Goal: Task Accomplishment & Management: Manage account settings

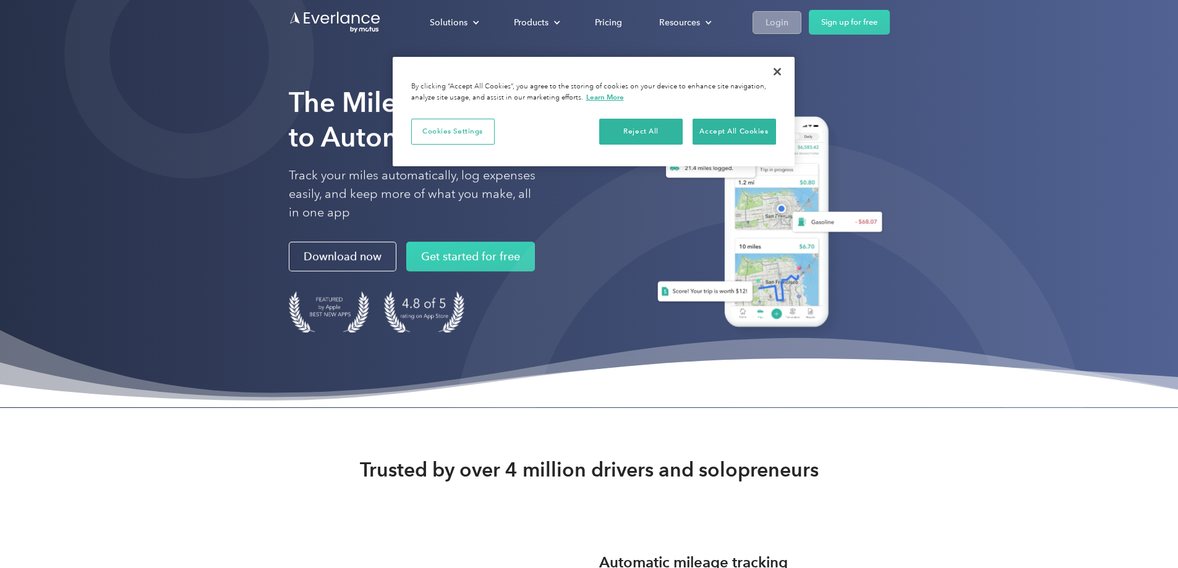
click at [789, 22] on div "Login" at bounding box center [777, 22] width 23 height 15
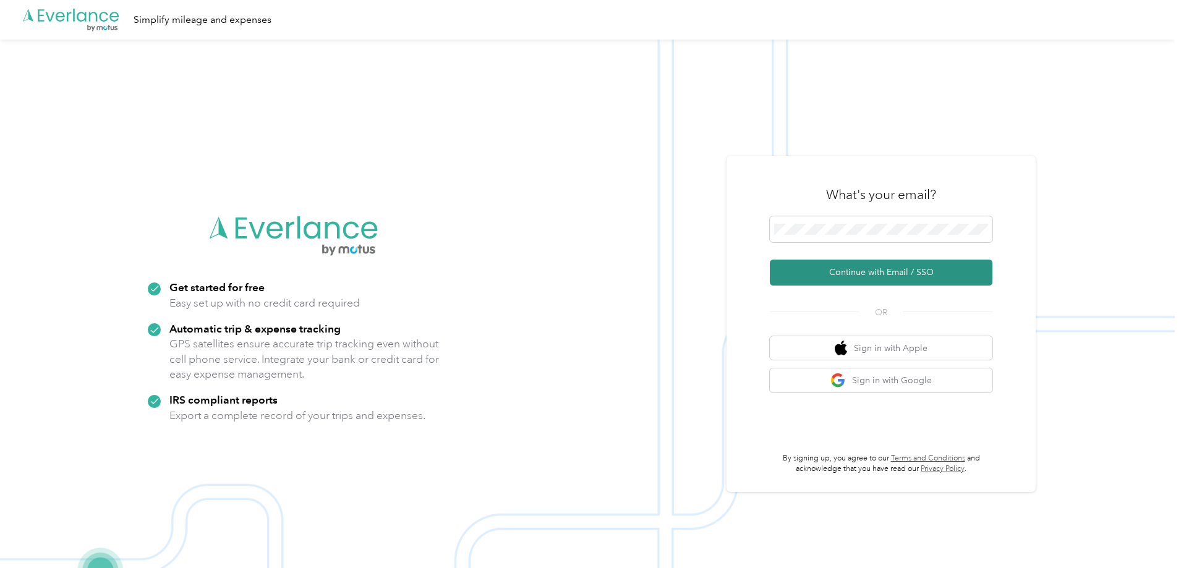
click at [889, 276] on button "Continue with Email / SSO" at bounding box center [881, 273] width 223 height 26
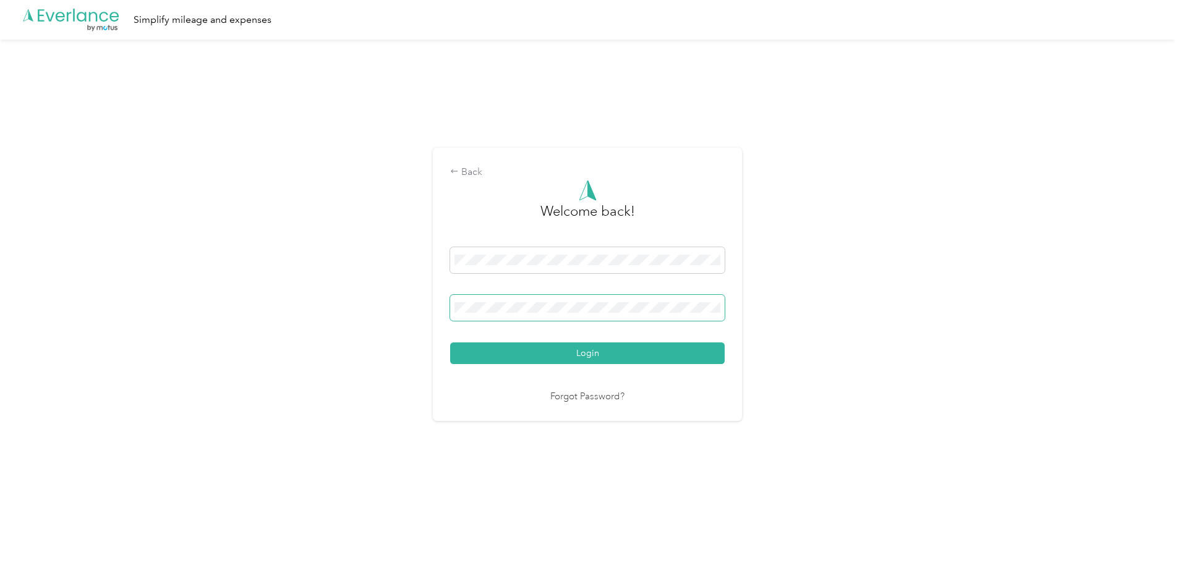
click at [450, 343] on button "Login" at bounding box center [587, 354] width 275 height 22
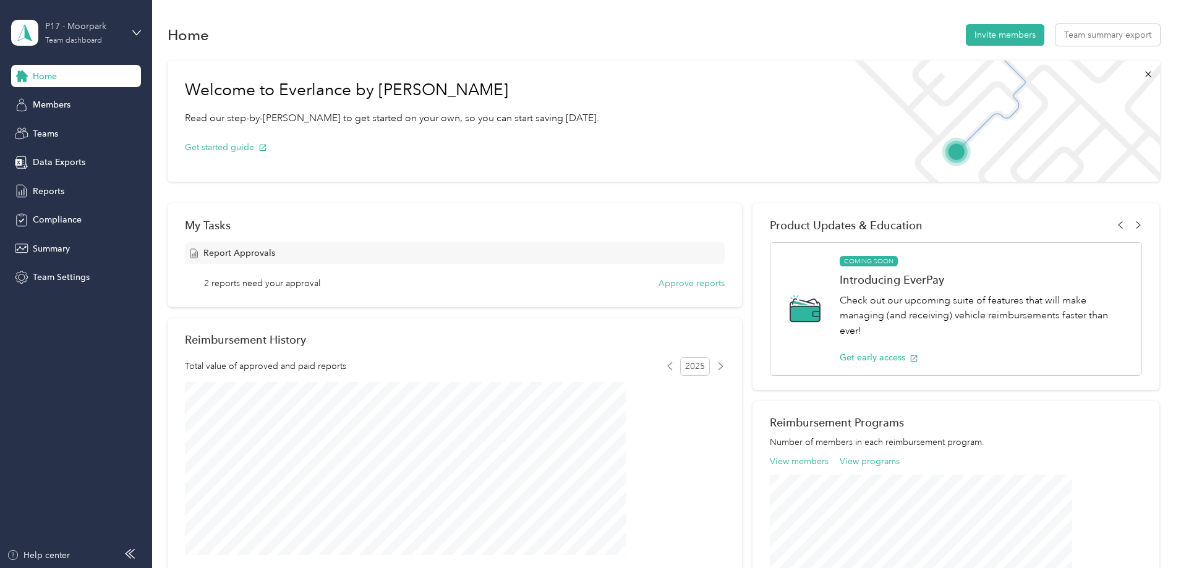
click at [74, 37] on div "Team dashboard" at bounding box center [73, 40] width 57 height 7
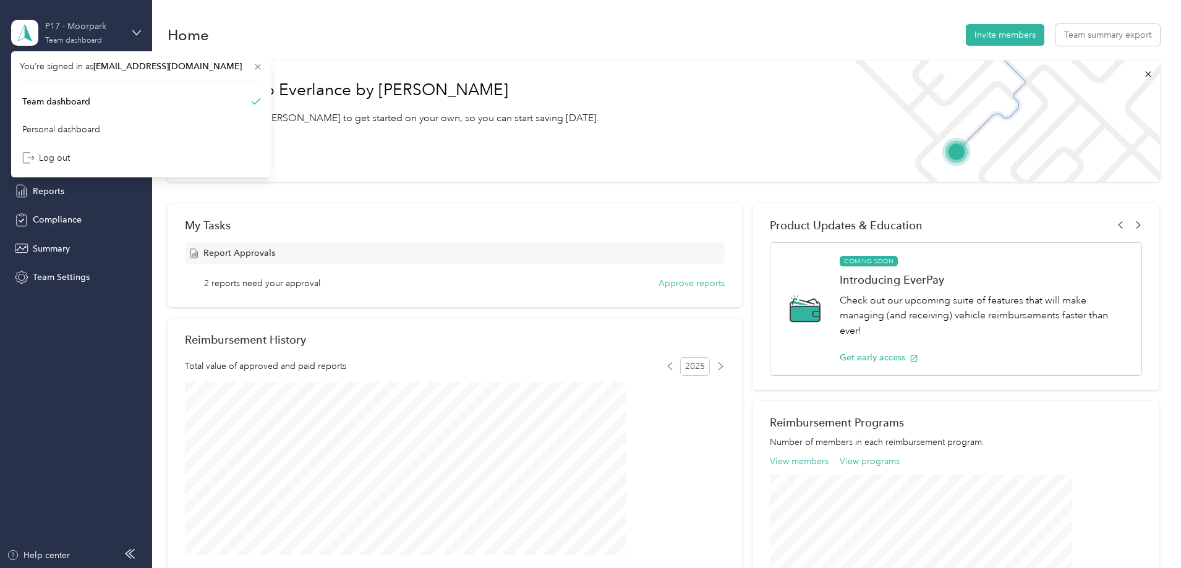
click at [74, 37] on div "Team dashboard" at bounding box center [73, 40] width 57 height 7
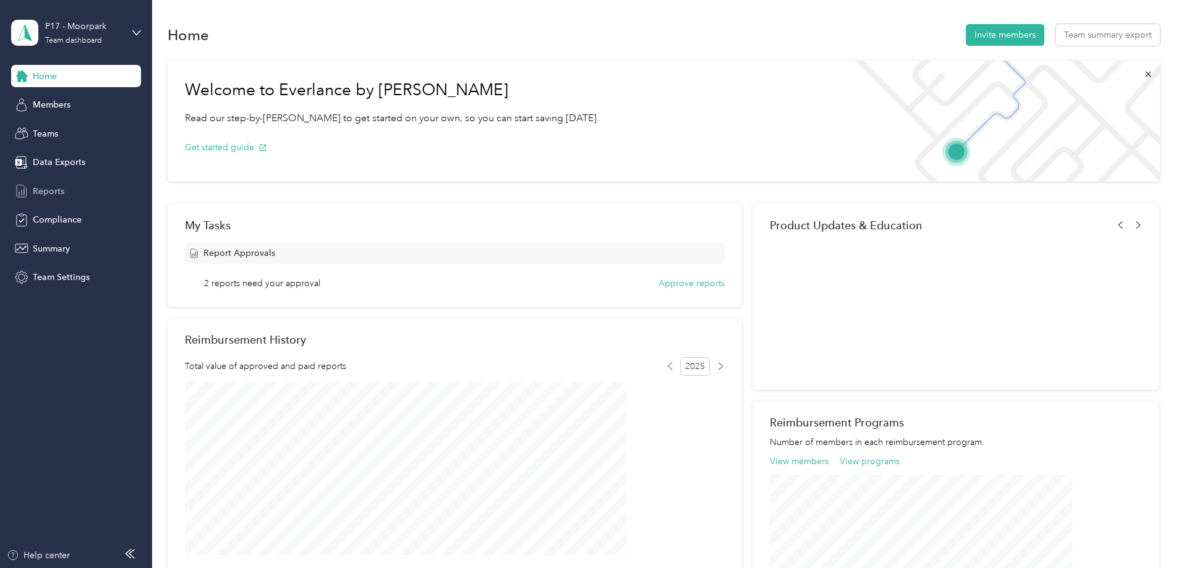
click at [57, 195] on span "Reports" at bounding box center [49, 191] width 32 height 13
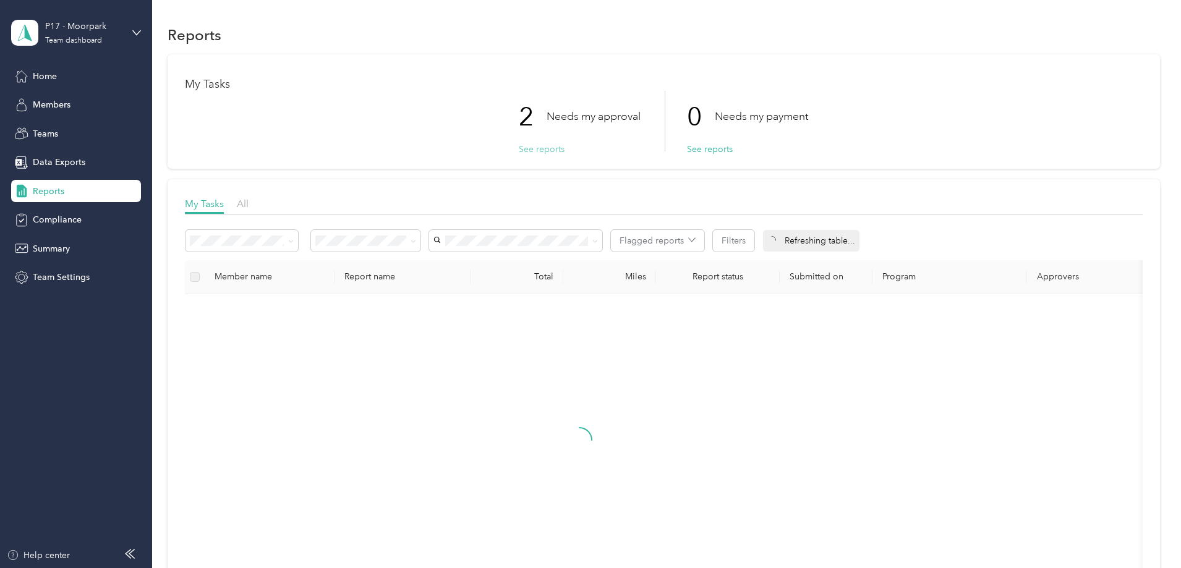
click at [549, 152] on button "See reports" at bounding box center [542, 149] width 46 height 13
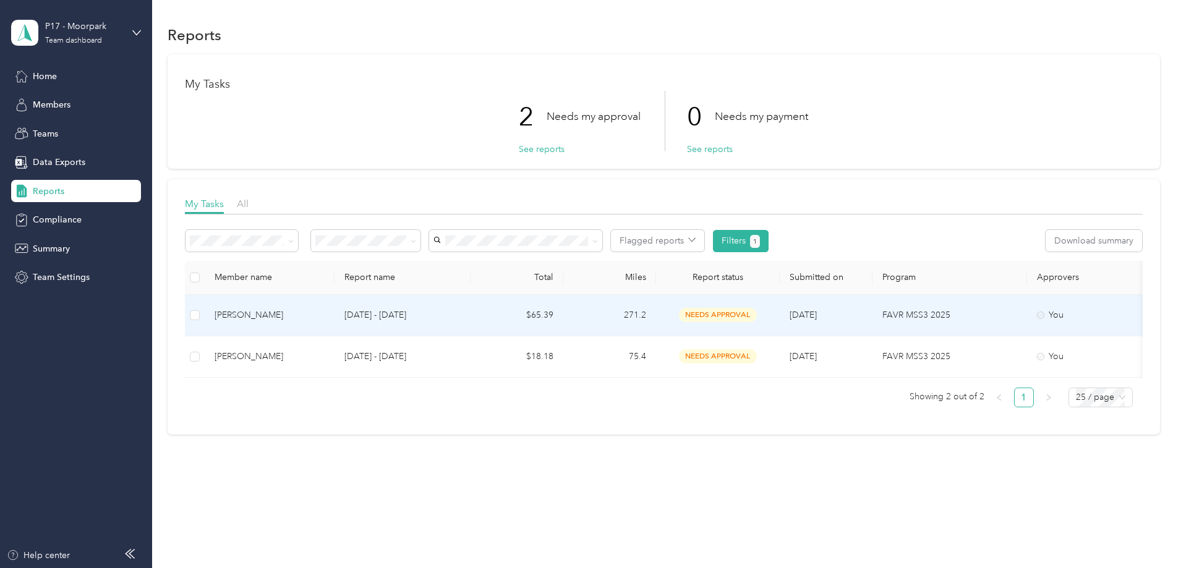
click at [335, 322] on td "Cheridy A. Adams" at bounding box center [270, 315] width 130 height 41
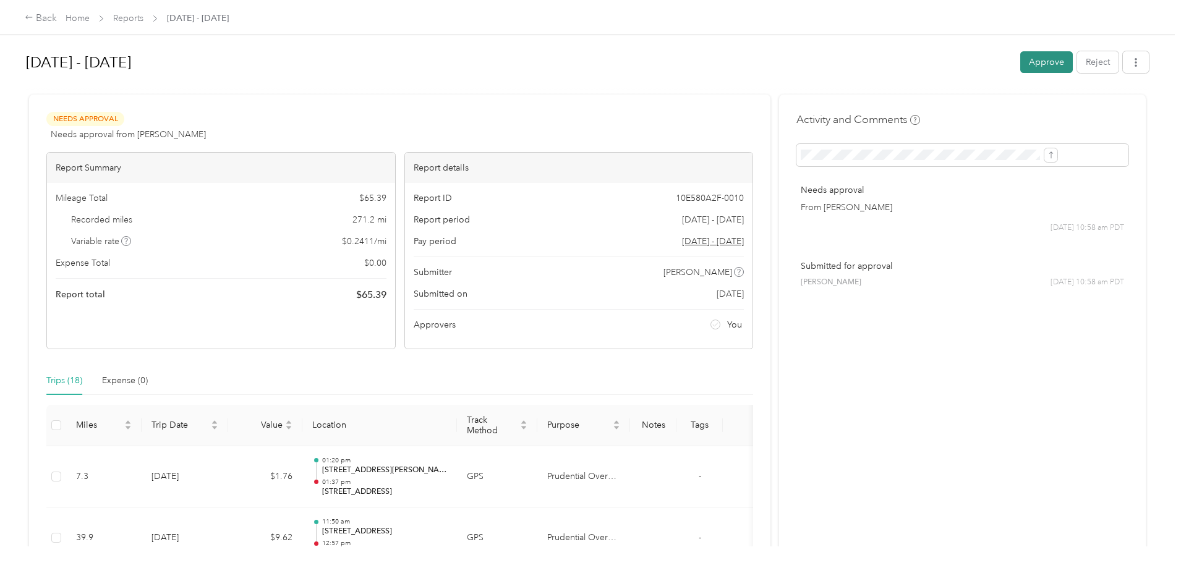
click at [1021, 59] on button "Approve" at bounding box center [1047, 62] width 53 height 22
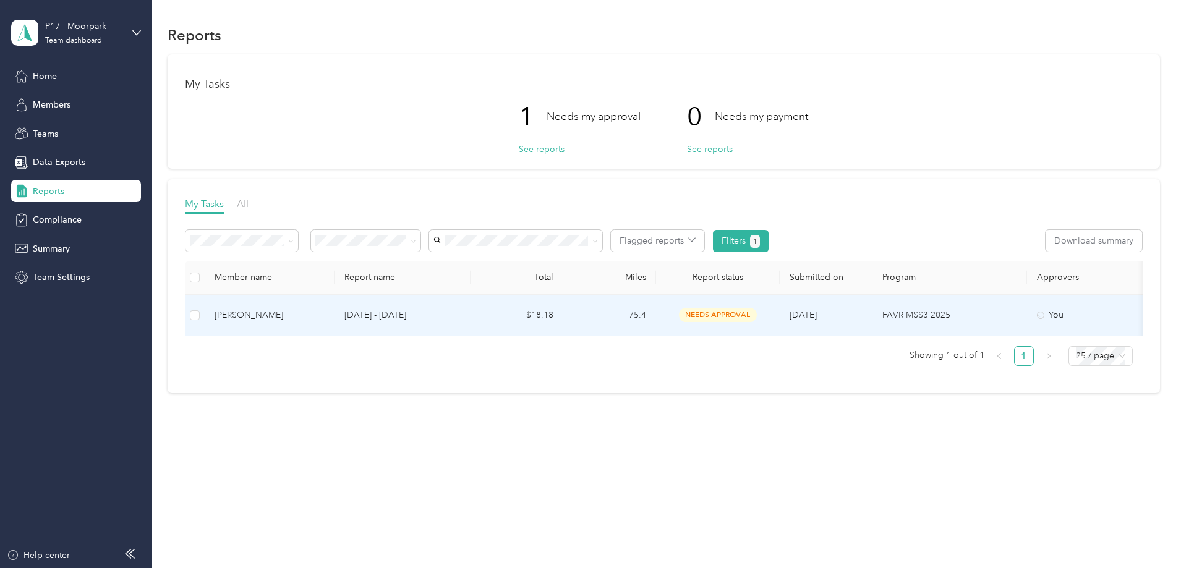
click at [325, 315] on div "Cheridy A. Adams" at bounding box center [270, 316] width 110 height 14
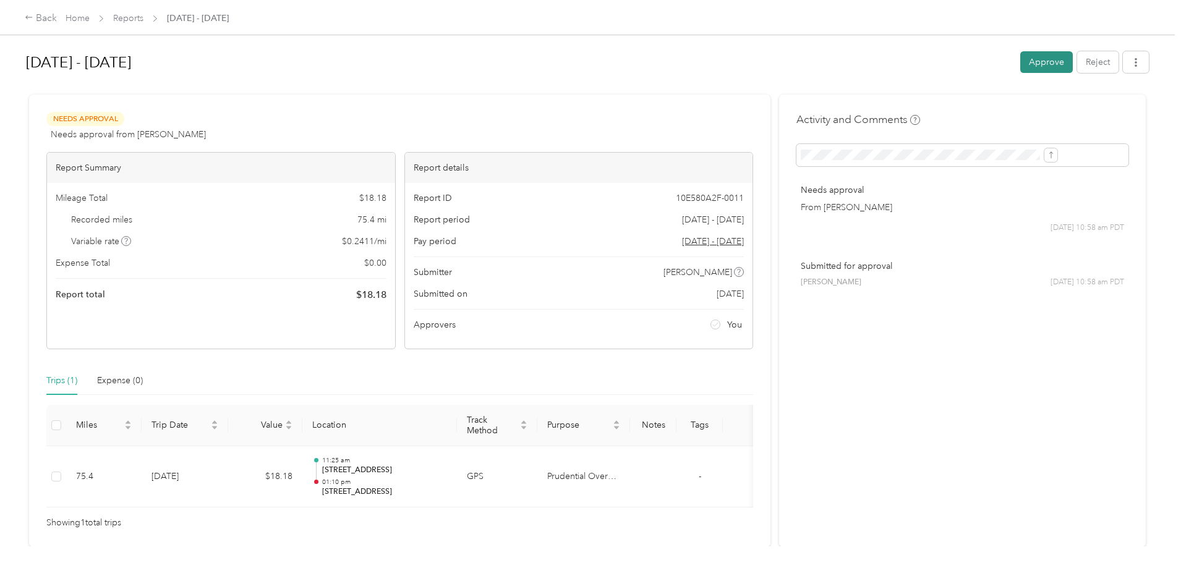
click at [1021, 54] on button "Approve" at bounding box center [1047, 62] width 53 height 22
